Goal: Task Accomplishment & Management: Use online tool/utility

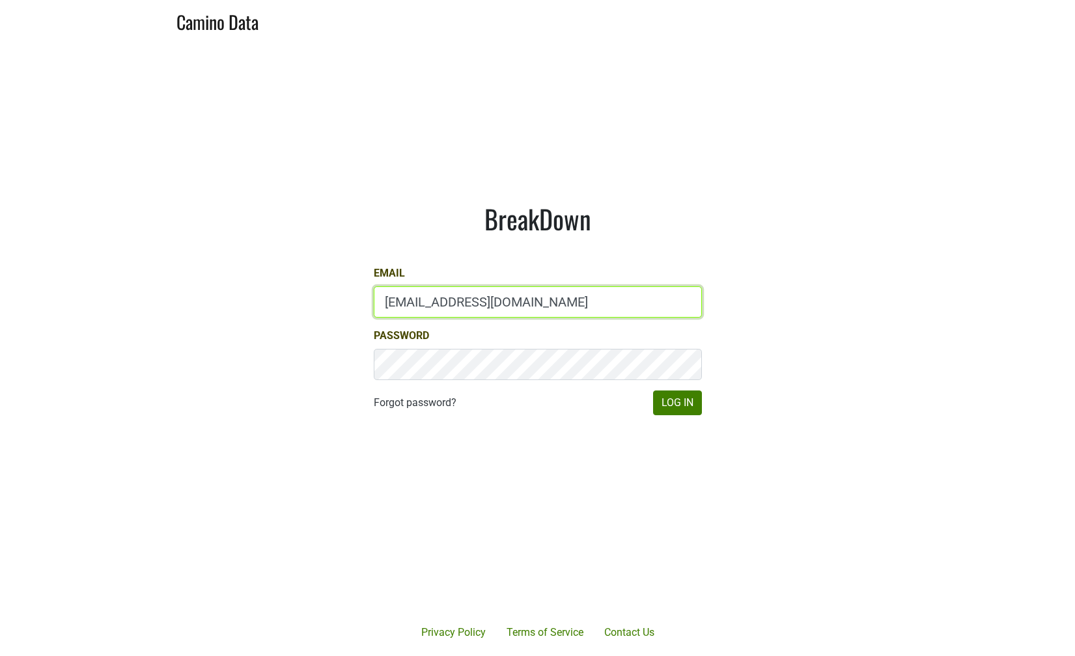
click at [489, 299] on input "marc@dumol.com" at bounding box center [538, 302] width 328 height 31
click at [616, 292] on input "dave@caminodata.com" at bounding box center [538, 302] width 328 height 31
type input "dave@caminodata.com"
